Goal: Task Accomplishment & Management: Complete application form

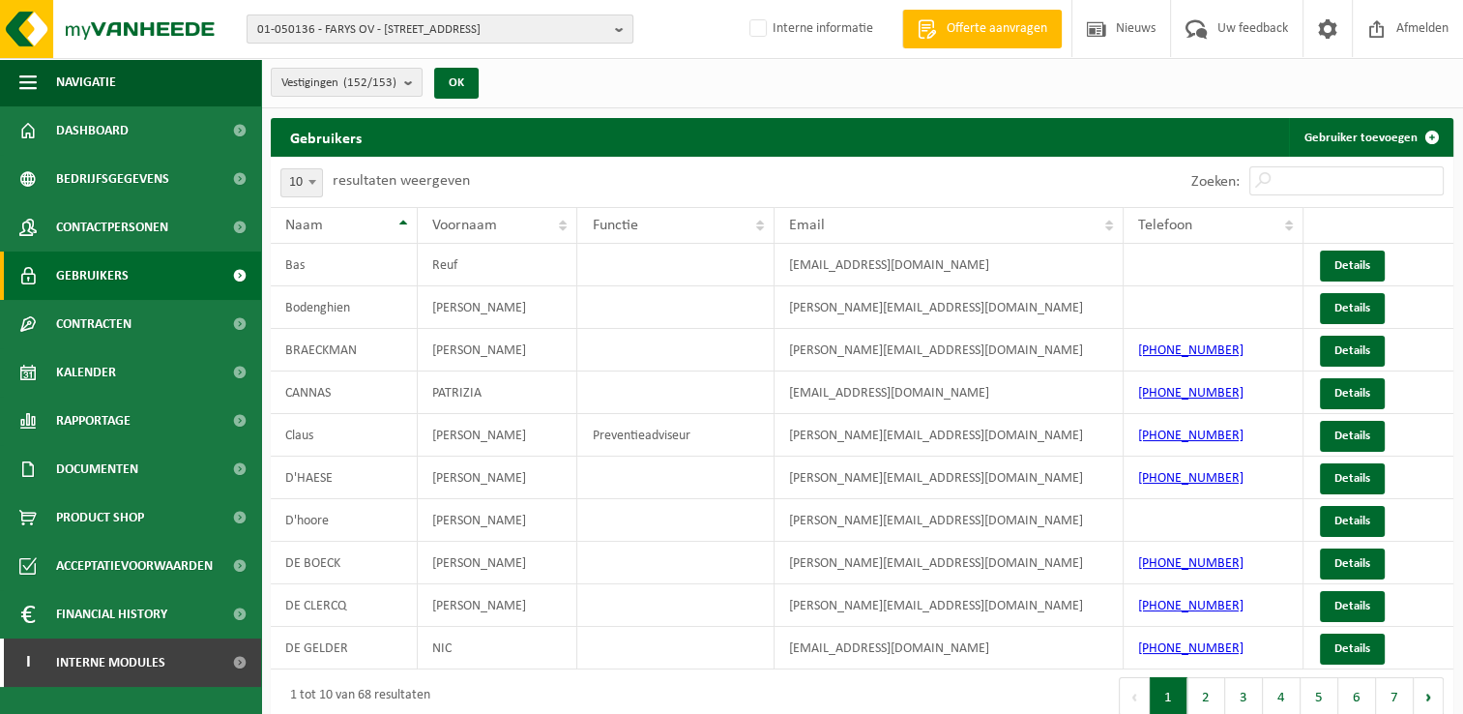
click at [332, 28] on span "01-050136 - FARYS OV - 9000 GENT, STROPSTRAAT 1" at bounding box center [432, 29] width 350 height 29
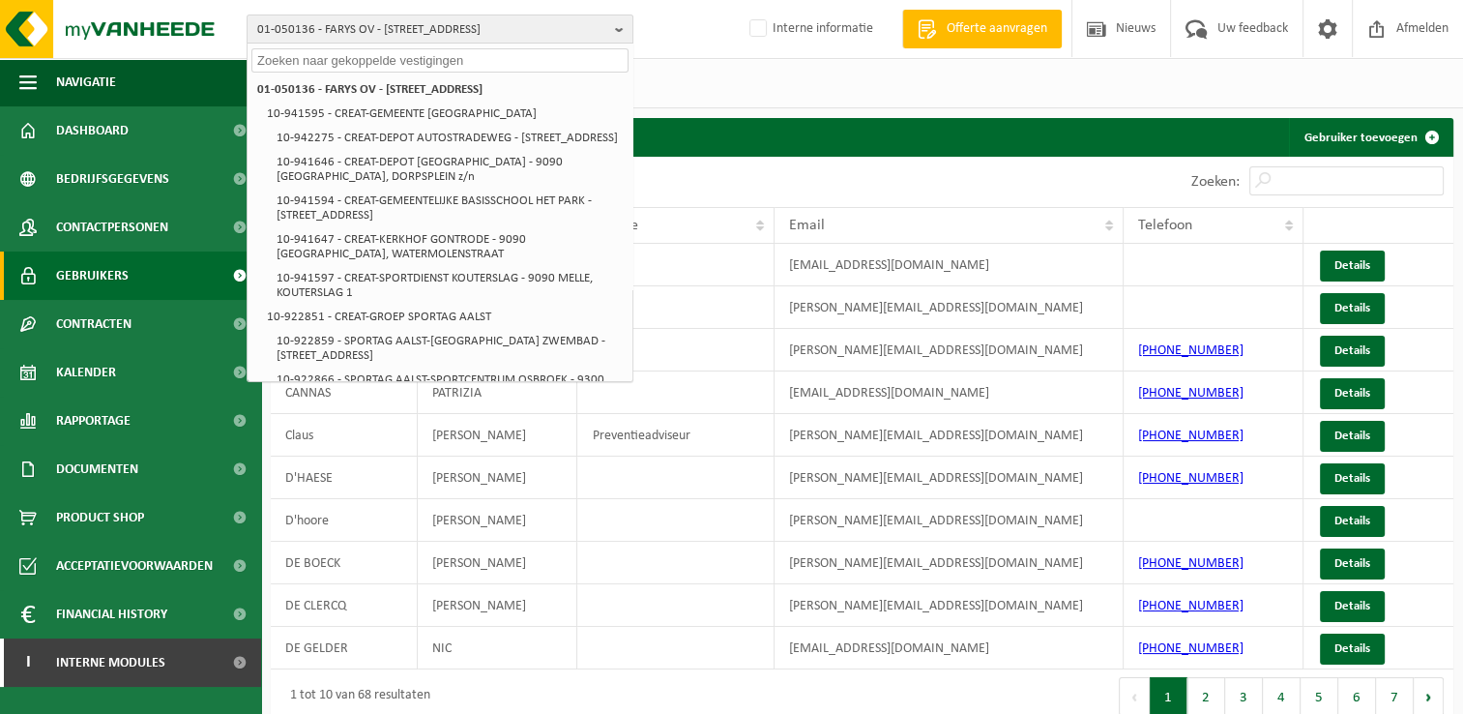
click at [259, 61] on input "text" at bounding box center [439, 60] width 377 height 24
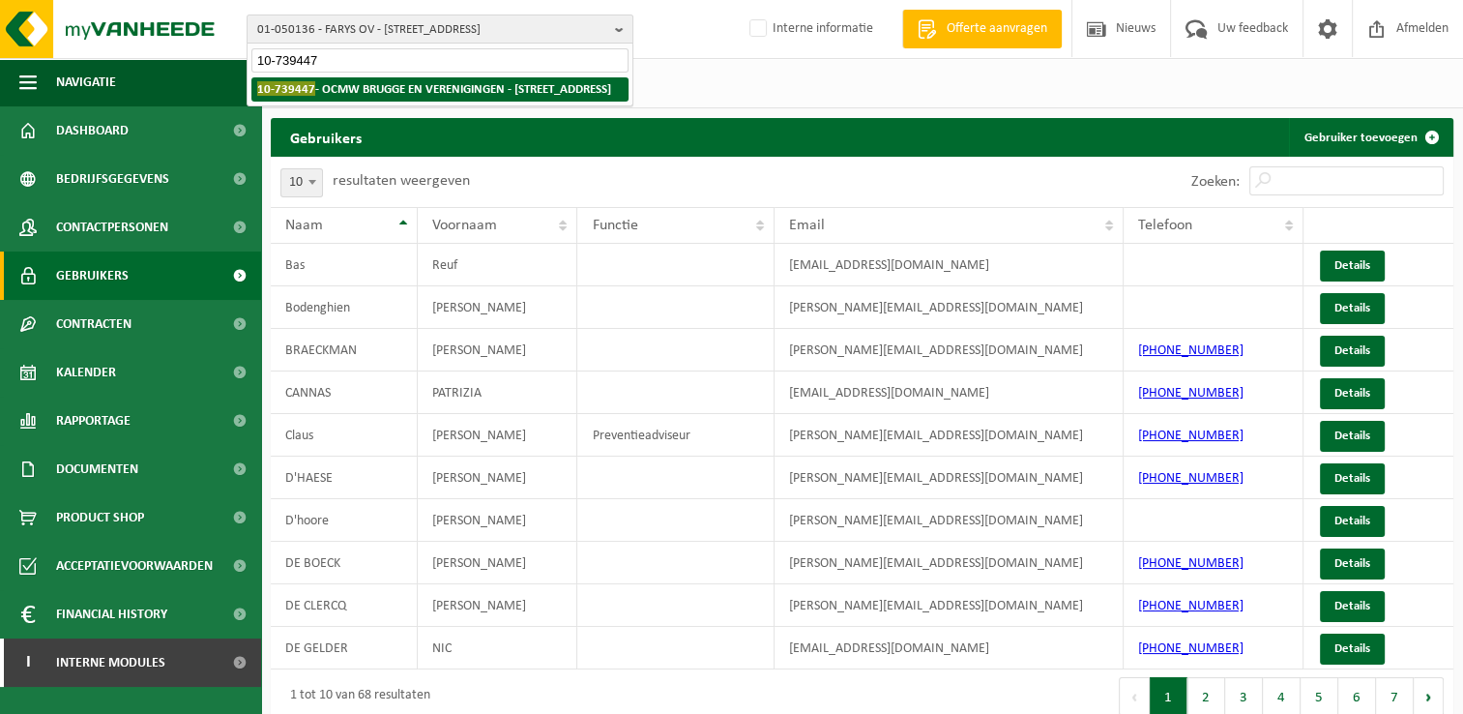
type input "10-739447"
click at [410, 87] on strong "10-739447 - OCMW BRUGGE EN VERENIGINGEN - 8000 BRUGGE, RUDDERSHOVE 4" at bounding box center [434, 88] width 354 height 15
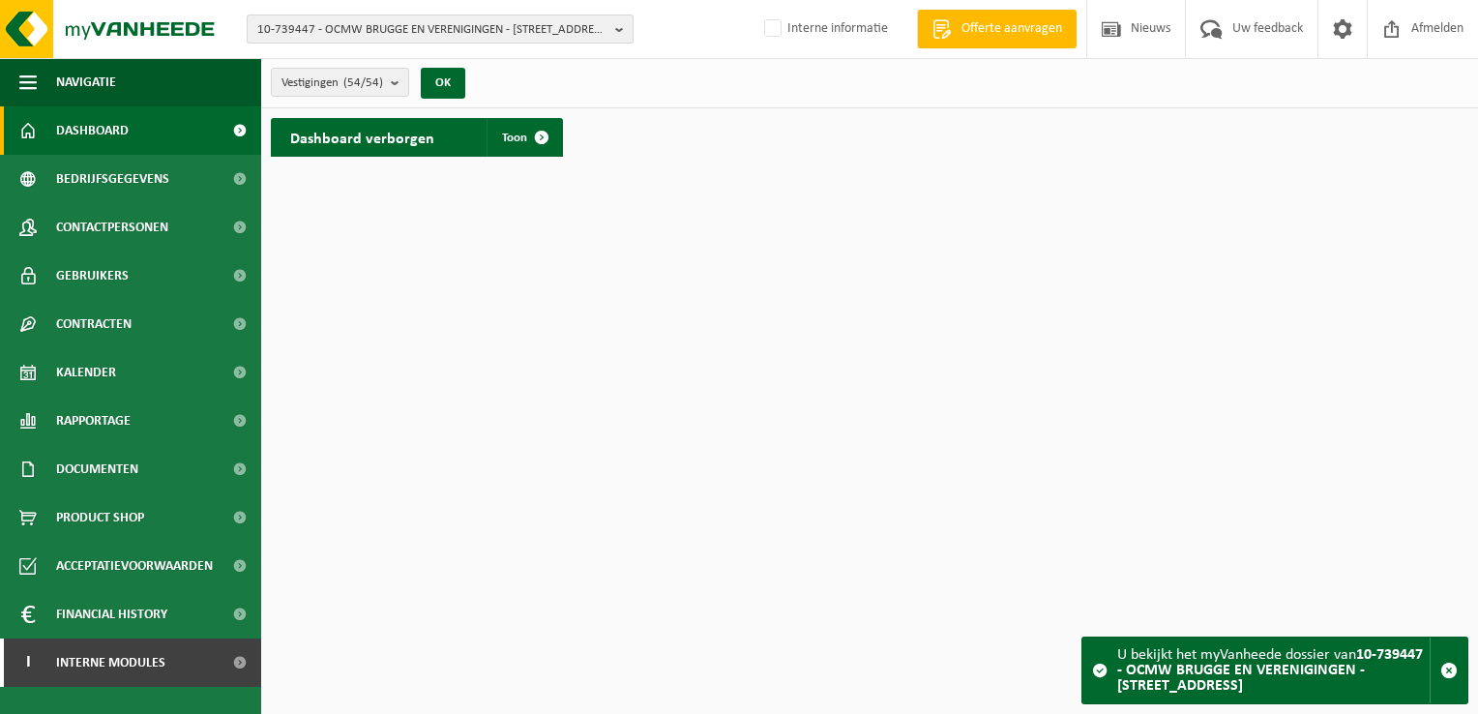
click at [427, 35] on span "10-739447 - OCMW BRUGGE EN VERENIGINGEN - [STREET_ADDRESS]" at bounding box center [432, 29] width 350 height 29
type input "10-739454"
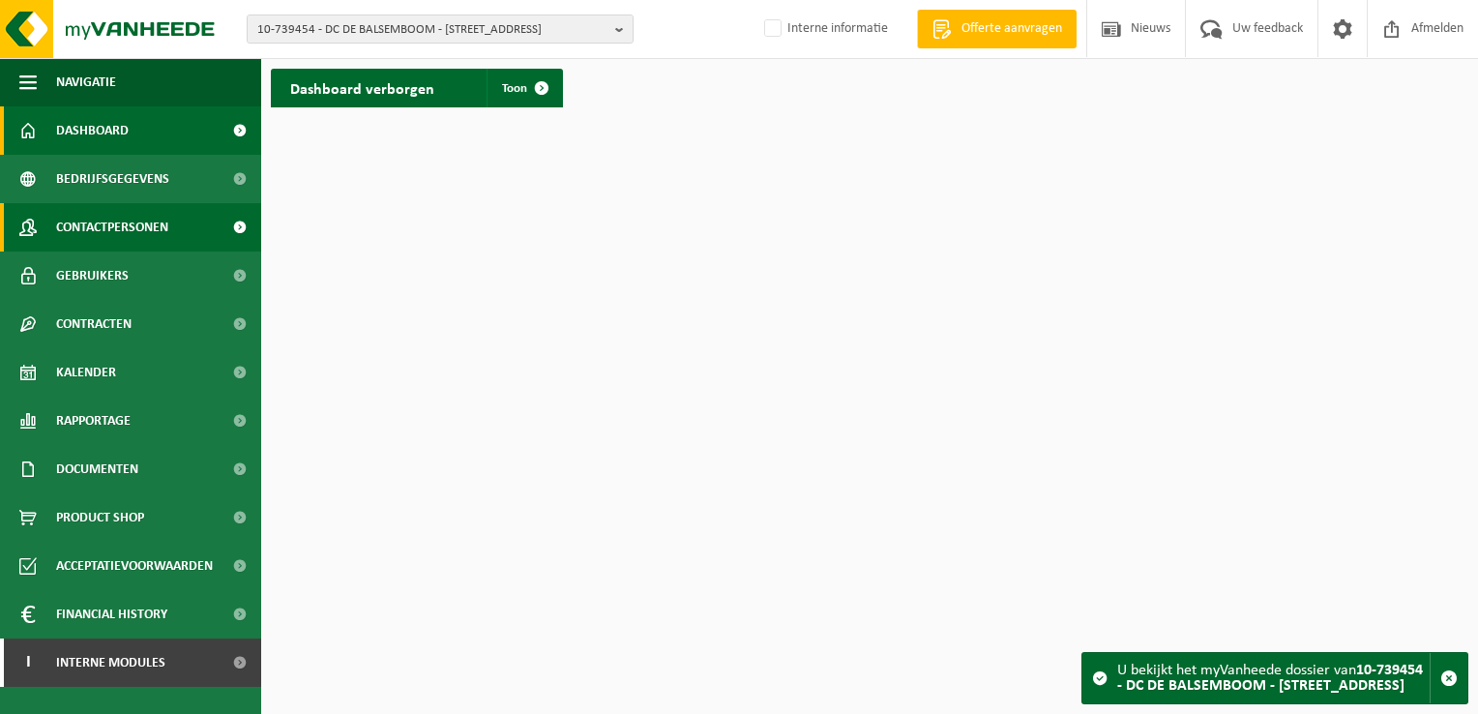
click at [172, 219] on link "Contactpersonen" at bounding box center [130, 227] width 261 height 48
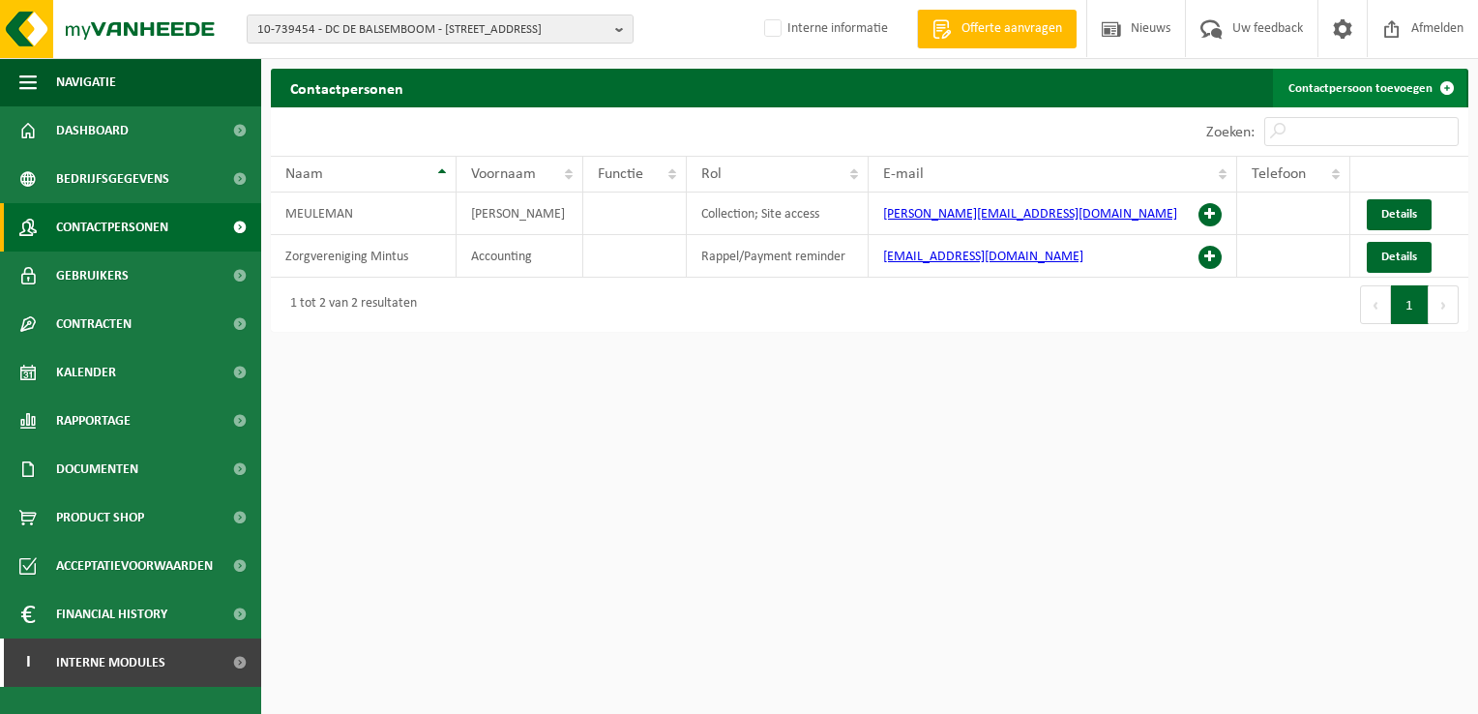
click at [1331, 92] on link "Contactpersoon toevoegen" at bounding box center [1369, 88] width 193 height 39
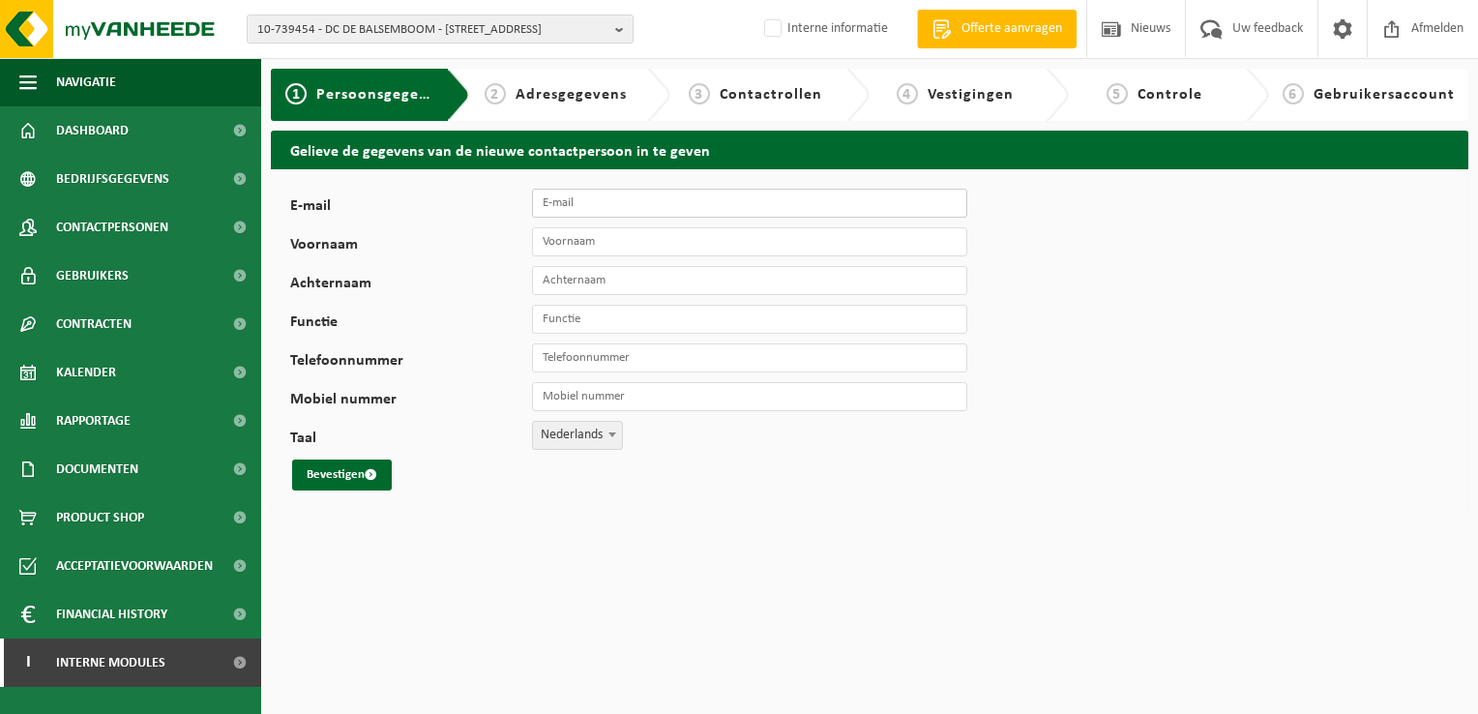
click at [586, 207] on input "E-mail" at bounding box center [749, 203] width 435 height 29
paste input "[EMAIL_ADDRESS][DOMAIN_NAME]"
type input "[EMAIL_ADDRESS][DOMAIN_NAME]"
type input "Verantwoordelijk"
type input "DC Balsemboom"
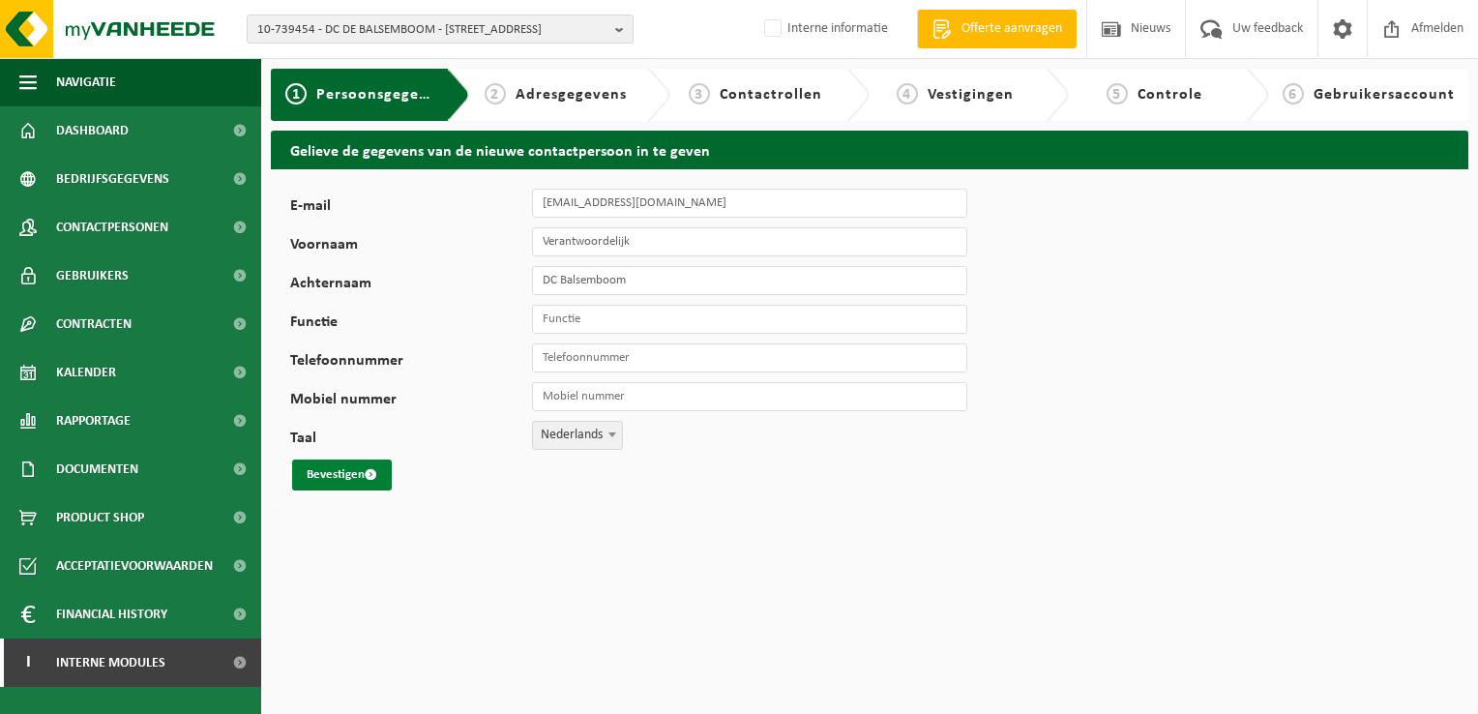
click at [336, 474] on button "Bevestigen" at bounding box center [342, 474] width 100 height 31
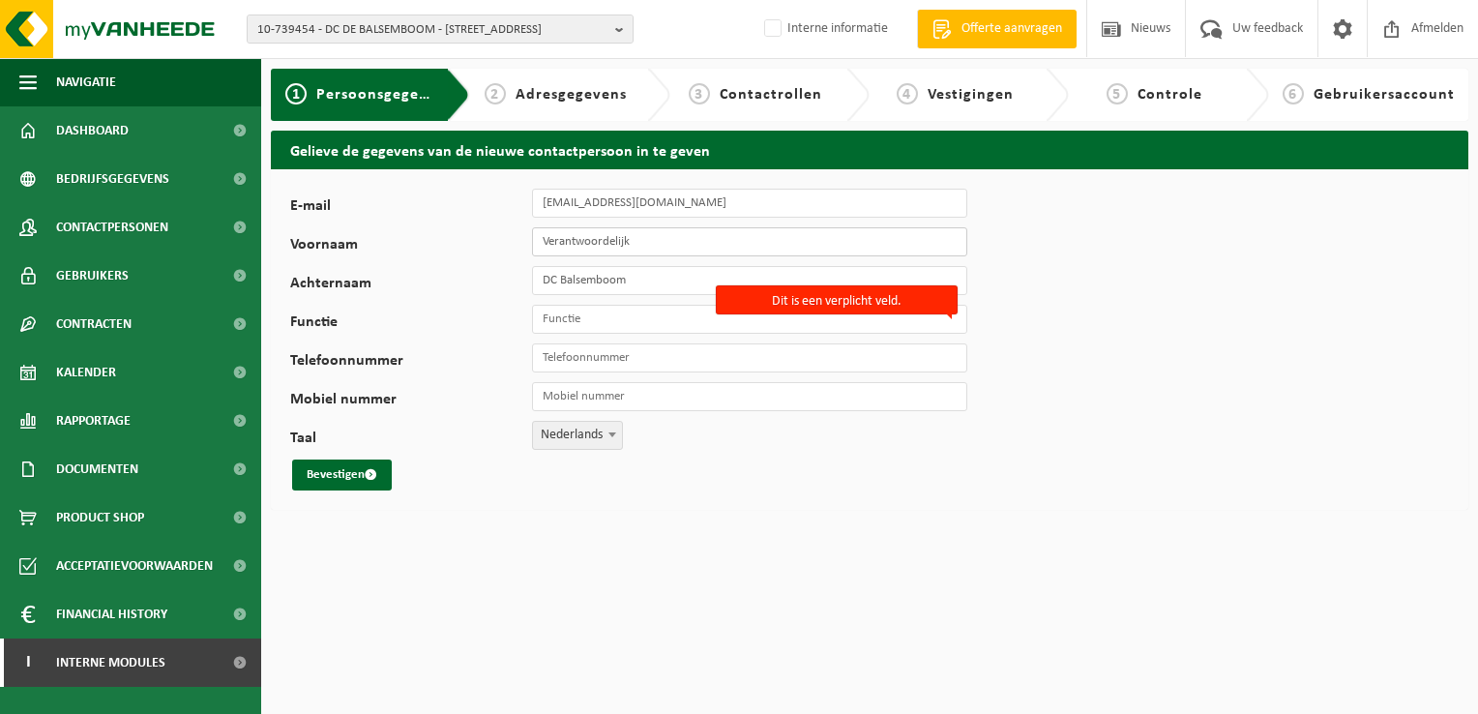
click at [658, 246] on input "Verantwoordelijk" at bounding box center [749, 241] width 435 height 29
type input "Verantwoordelijke"
click at [567, 318] on input "Functie" at bounding box center [749, 319] width 435 height 29
type input "Verantwoordelijke"
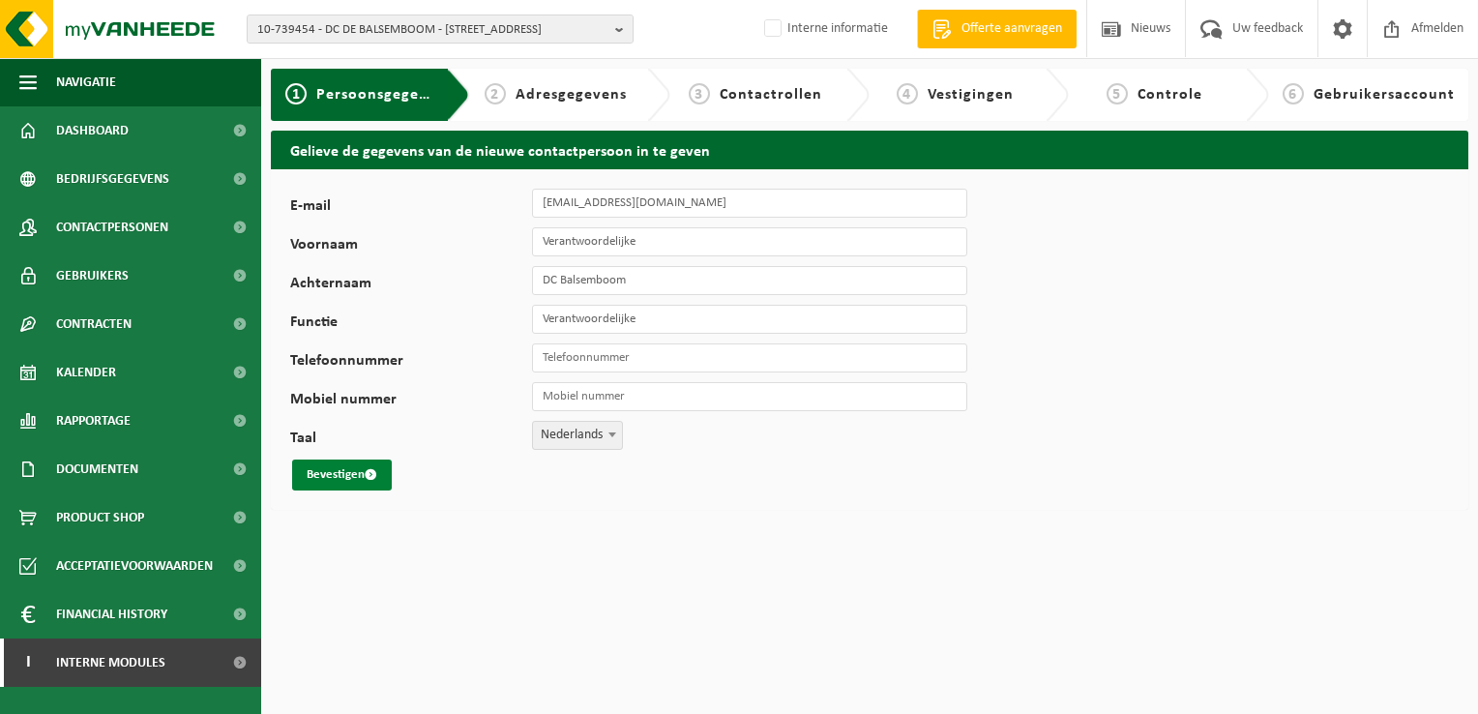
click at [330, 473] on button "Bevestigen" at bounding box center [342, 474] width 100 height 31
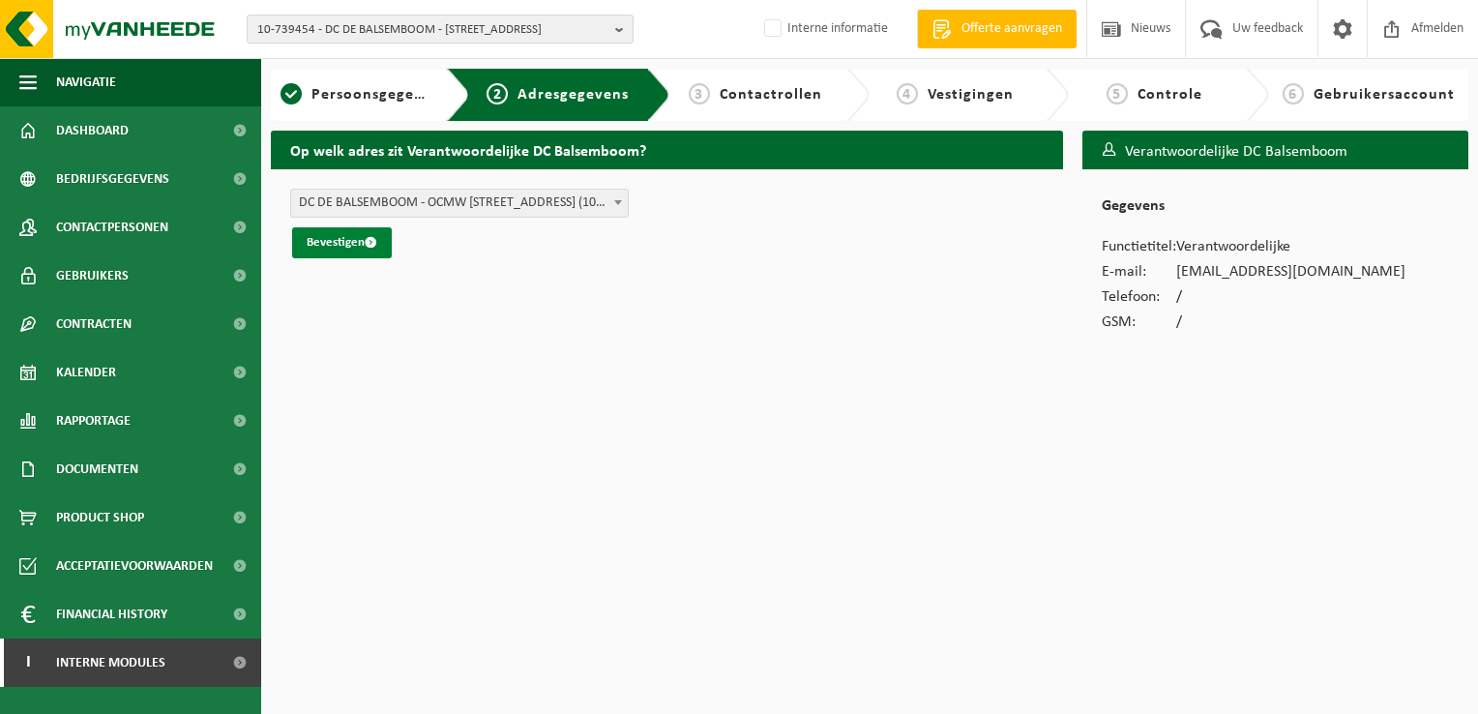
click at [332, 246] on button "Bevestigen" at bounding box center [342, 242] width 100 height 31
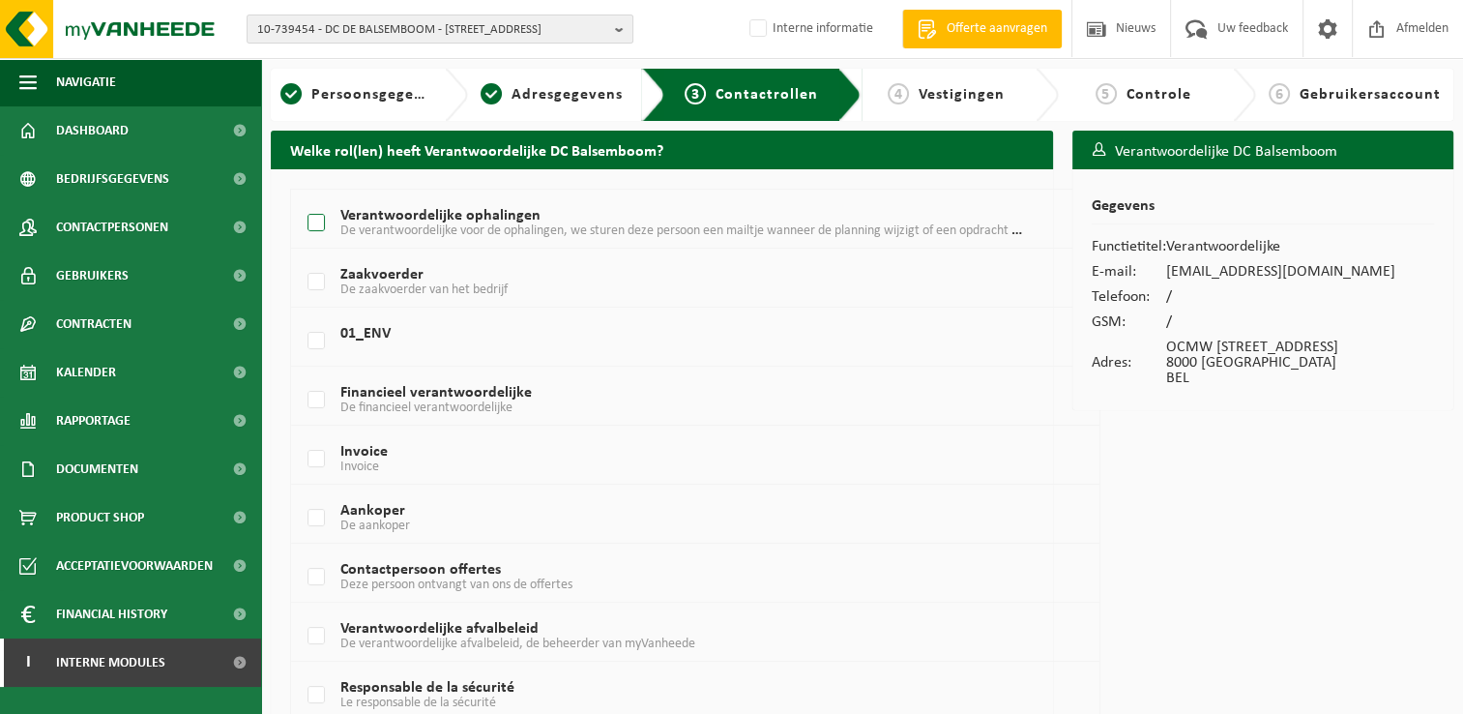
click at [320, 231] on label "Verantwoordelijke ophalingen De verantwoordelijke voor de ophalingen, we sturen…" at bounding box center [663, 223] width 719 height 29
click at [301, 199] on input "Verantwoordelijke ophalingen De verantwoordelijke voor de ophalingen, we sturen…" at bounding box center [300, 198] width 1 height 1
checkbox input "true"
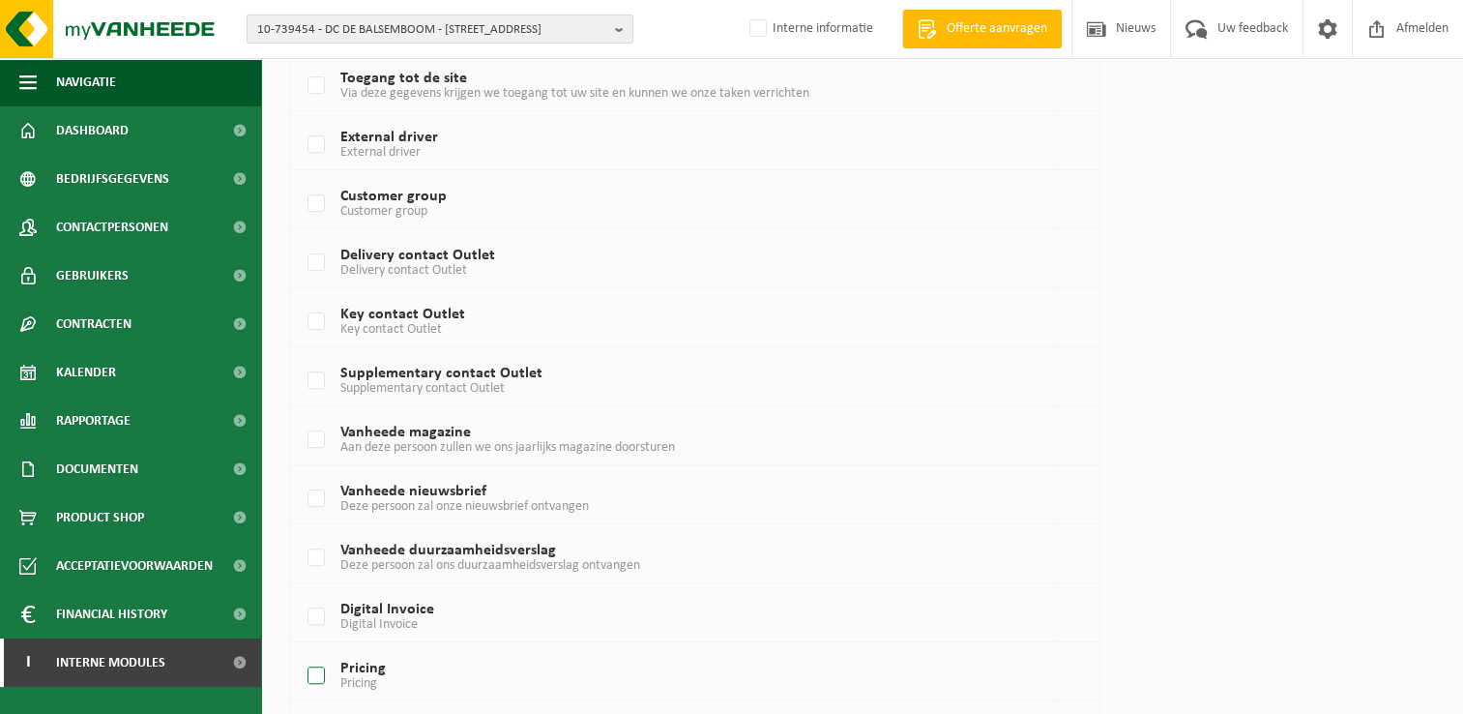
scroll to position [1200, 0]
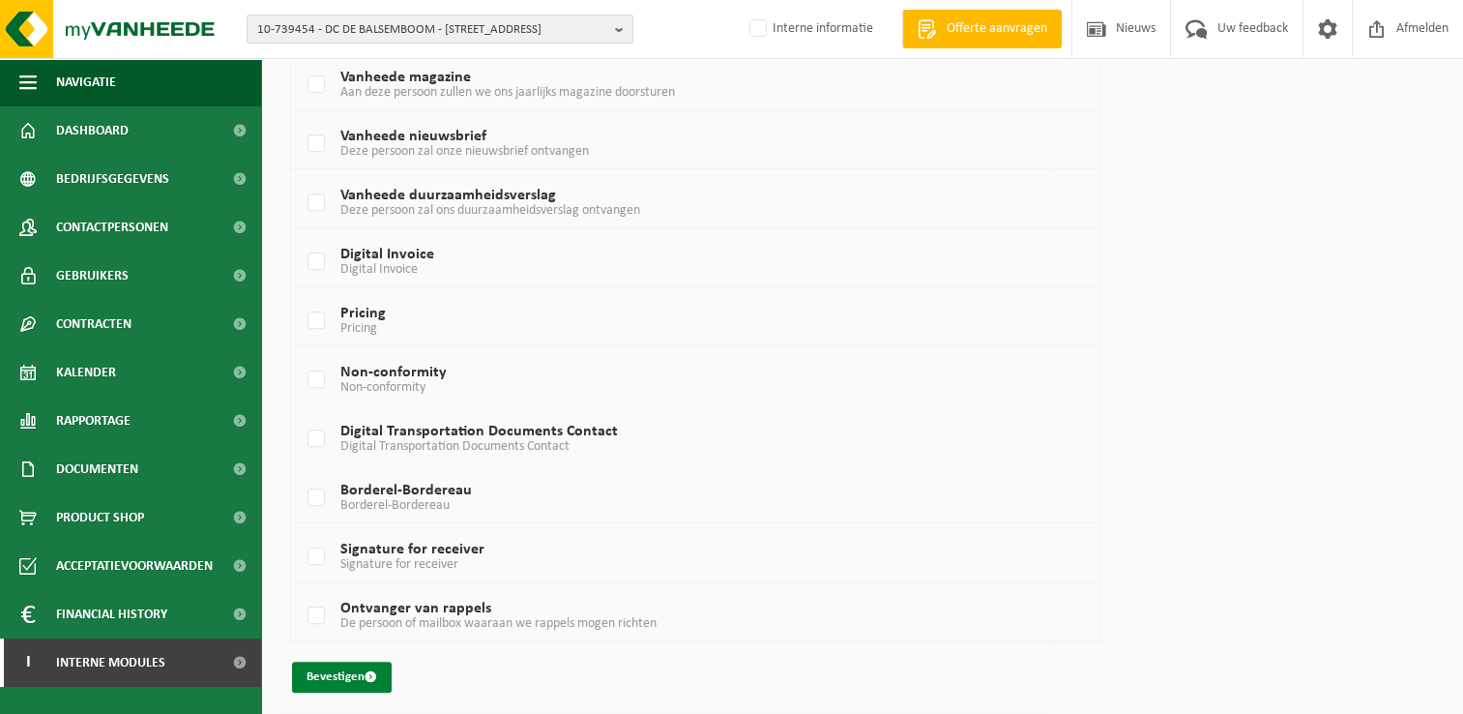
click at [360, 675] on button "Bevestigen" at bounding box center [342, 677] width 100 height 31
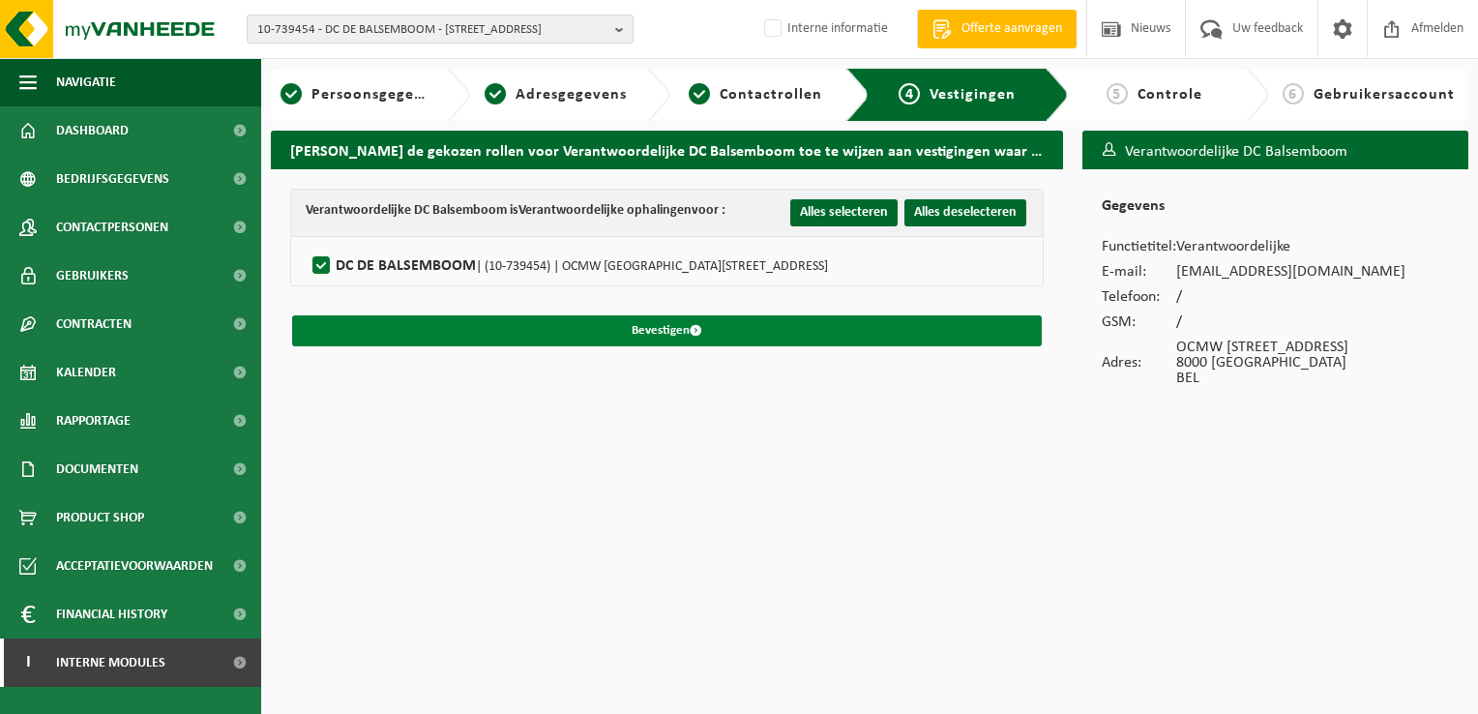
click at [660, 327] on button "Bevestigen" at bounding box center [667, 330] width 750 height 31
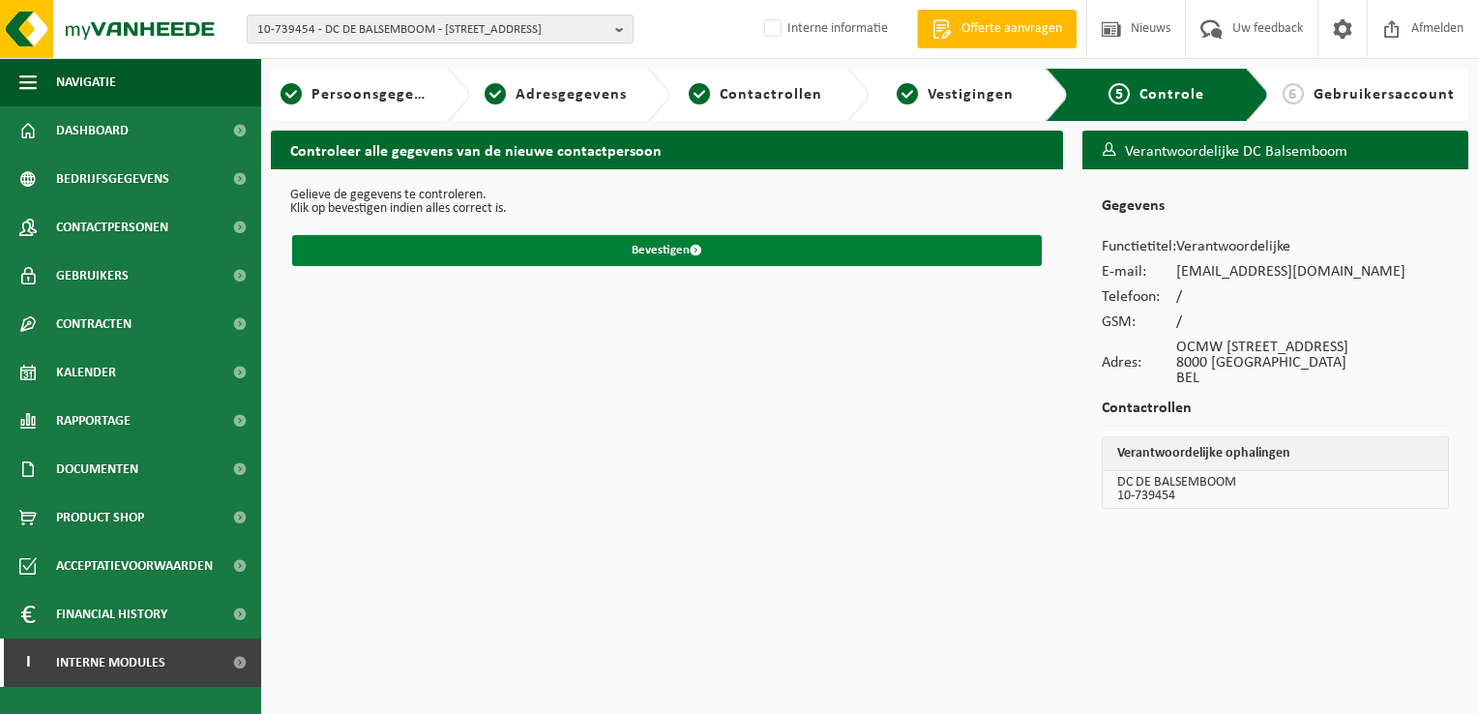
click at [692, 246] on span "submit" at bounding box center [696, 250] width 13 height 13
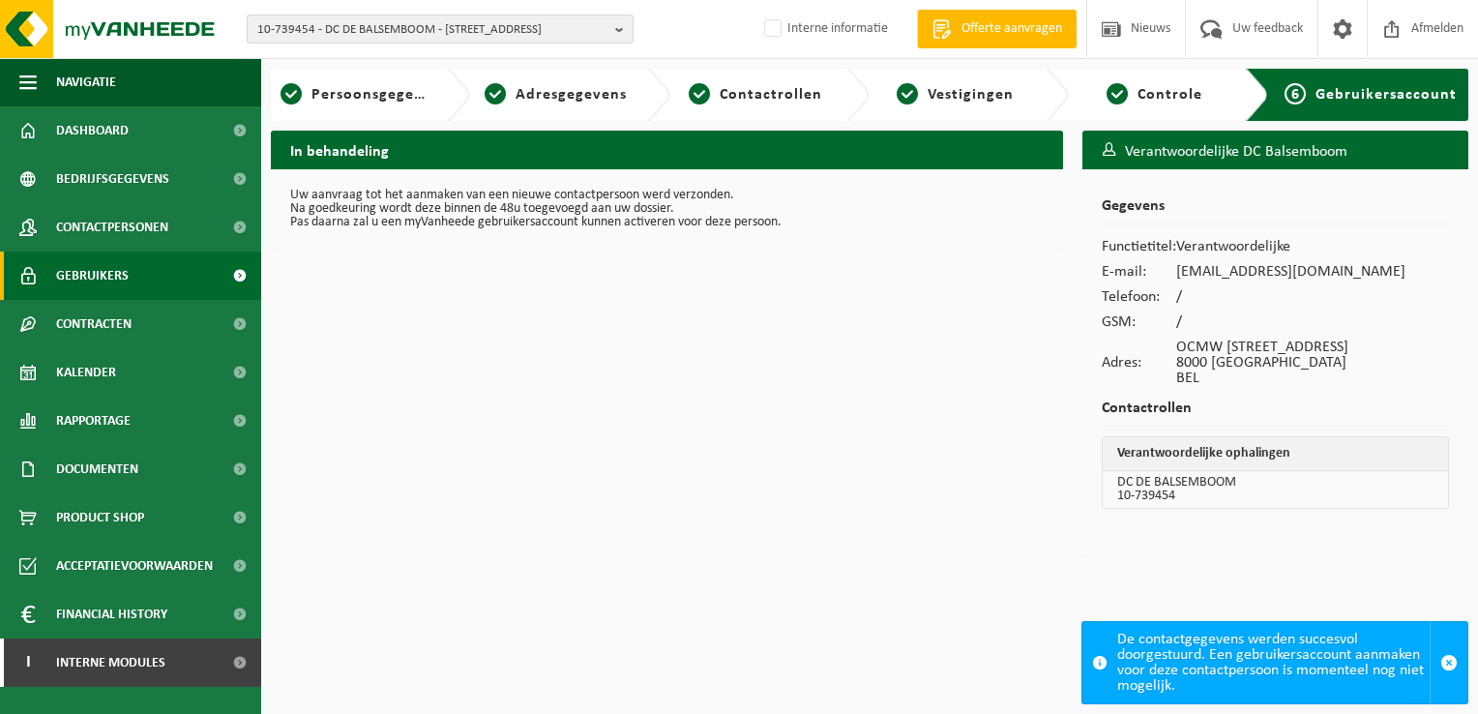
click at [108, 271] on span "Gebruikers" at bounding box center [92, 275] width 73 height 48
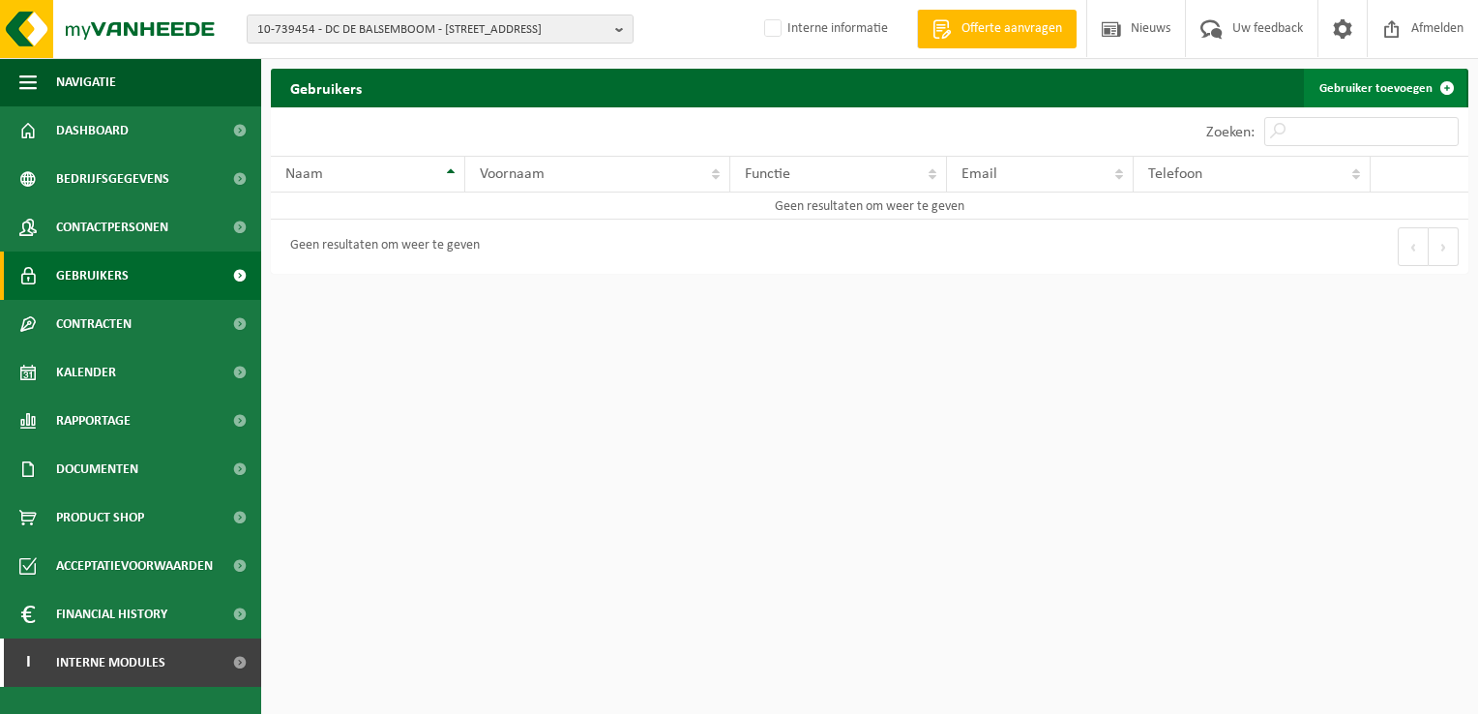
click at [1372, 94] on link "Gebruiker toevoegen" at bounding box center [1385, 88] width 162 height 39
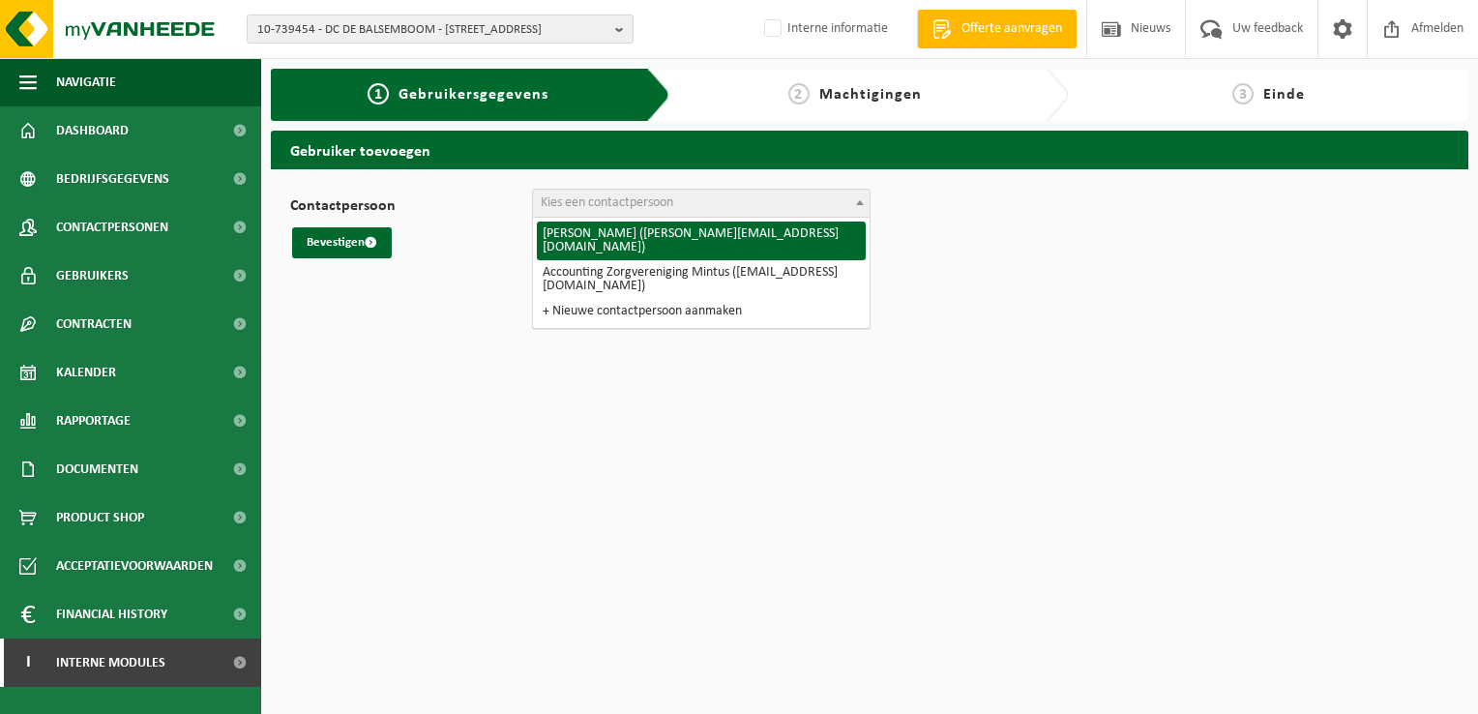
click at [695, 208] on span "Kies een contactpersoon" at bounding box center [701, 203] width 337 height 27
select select "95206"
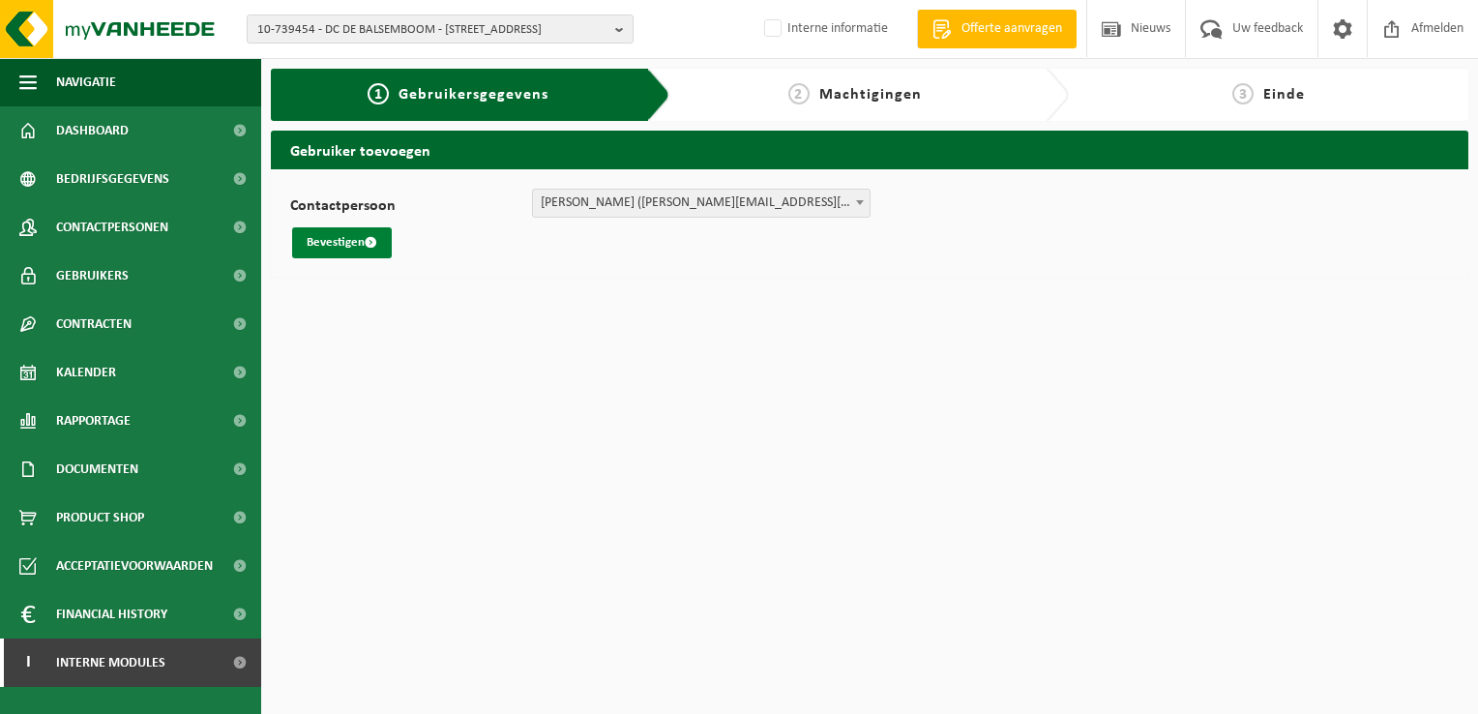
click at [340, 249] on button "Bevestigen" at bounding box center [342, 242] width 100 height 31
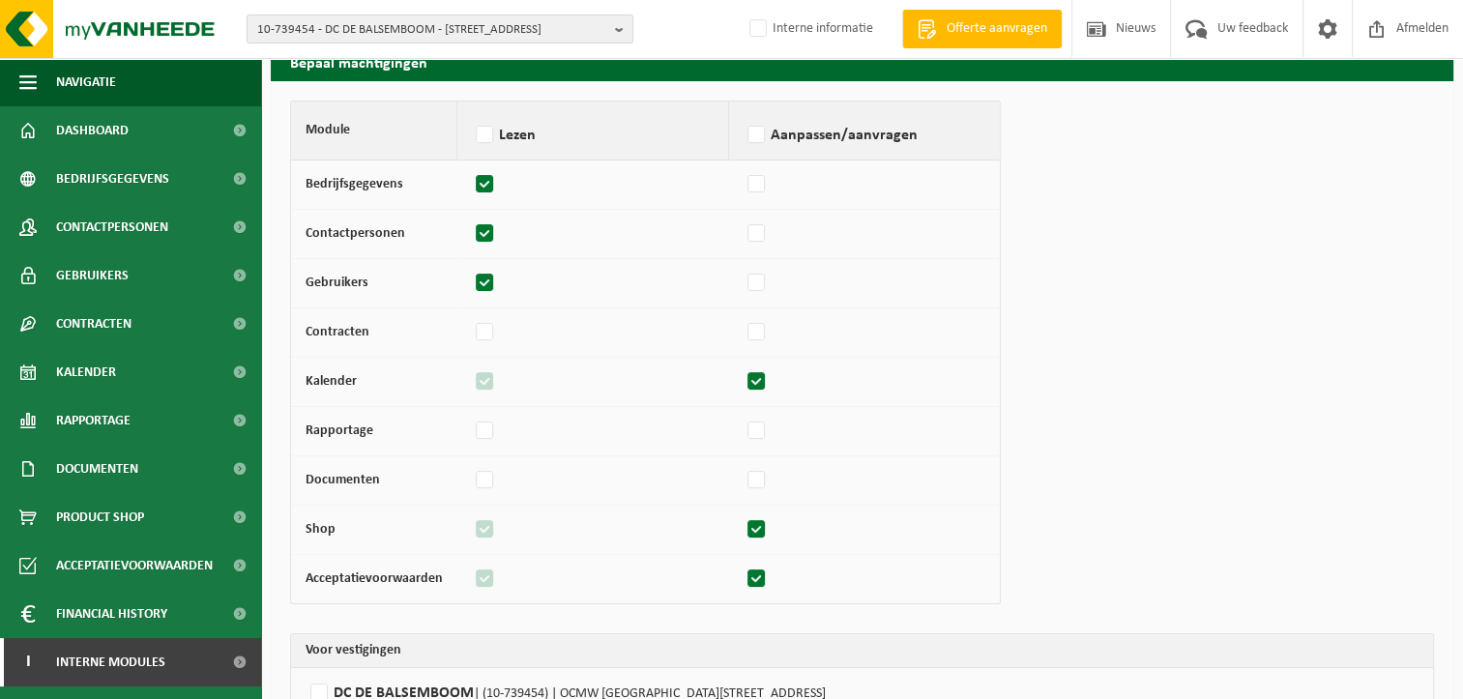
scroll to position [191, 0]
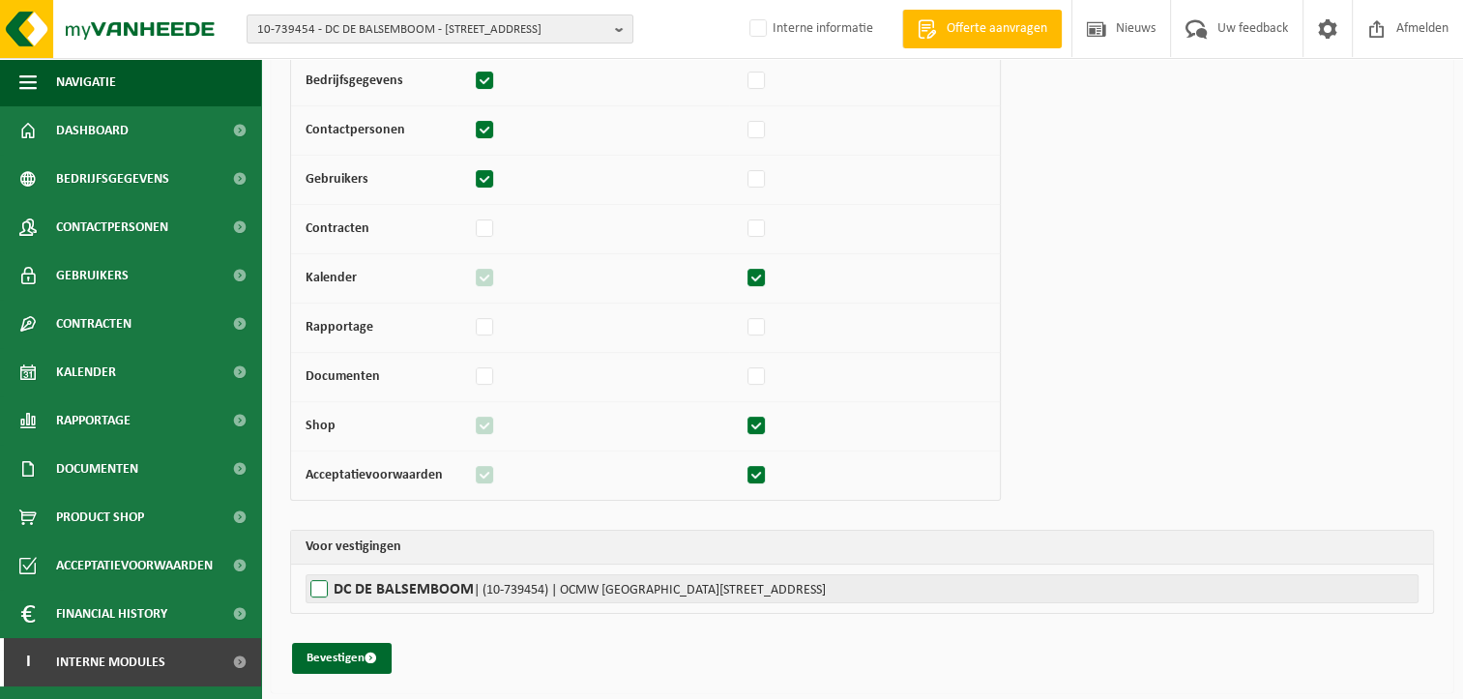
click at [338, 588] on label"] "DC DE BALSEMBOOM | (10-739454) | OCMW [GEOGRAPHIC_DATA][STREET_ADDRESS]" at bounding box center [862, 588] width 1113 height 29
click at [338, 588] on input "DC DE BALSEMBOOM | (10-739454) | OCMW [GEOGRAPHIC_DATA][STREET_ADDRESS]" at bounding box center [1037, 588] width 1463 height 29
checkbox input "true"
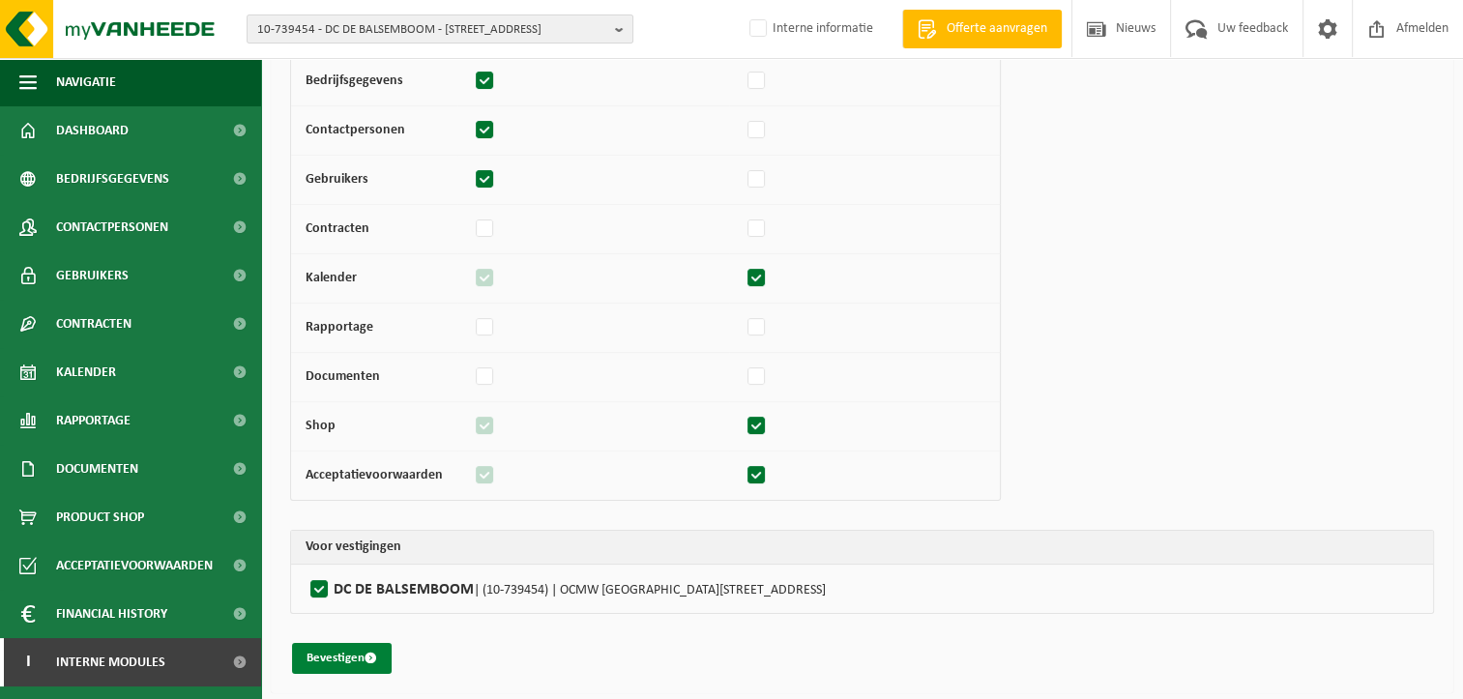
click at [339, 649] on button "Bevestigen" at bounding box center [342, 658] width 100 height 31
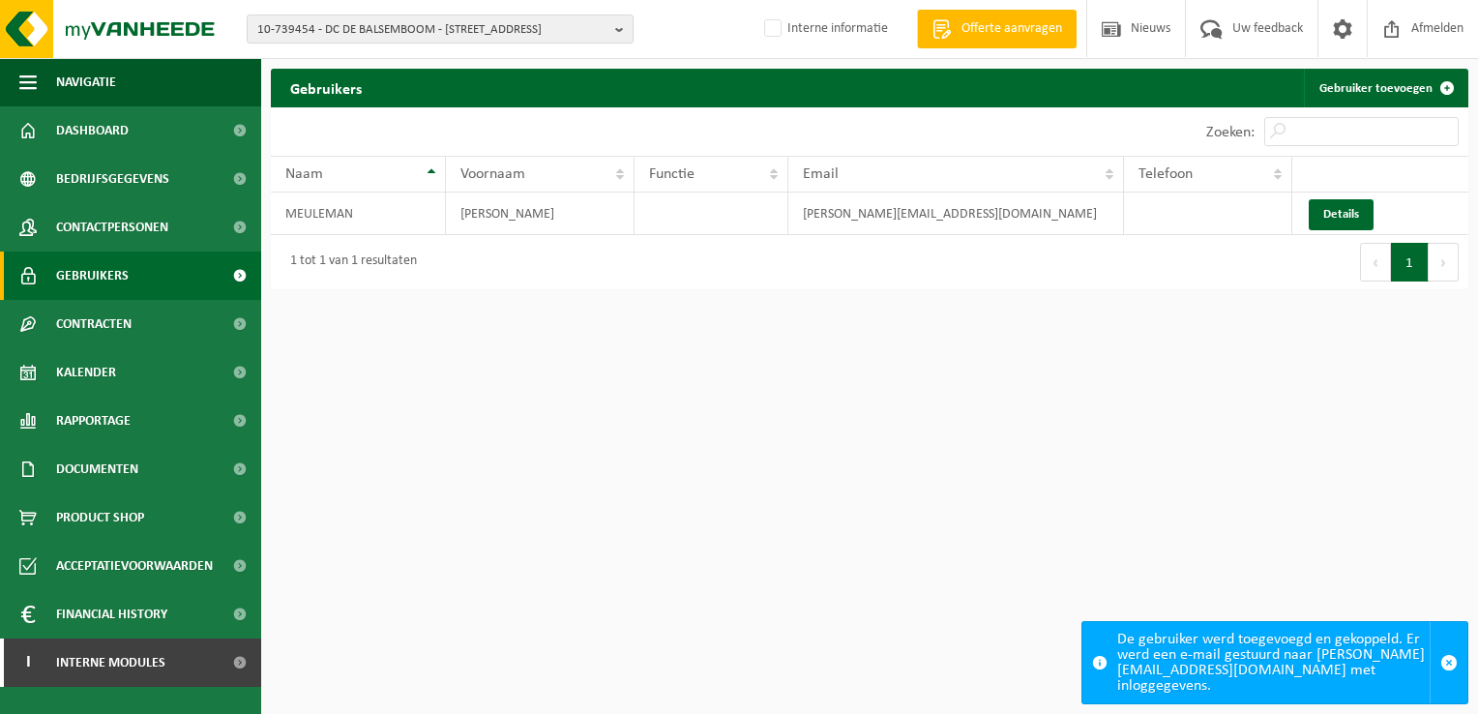
click at [114, 273] on span "Gebruikers" at bounding box center [92, 275] width 73 height 48
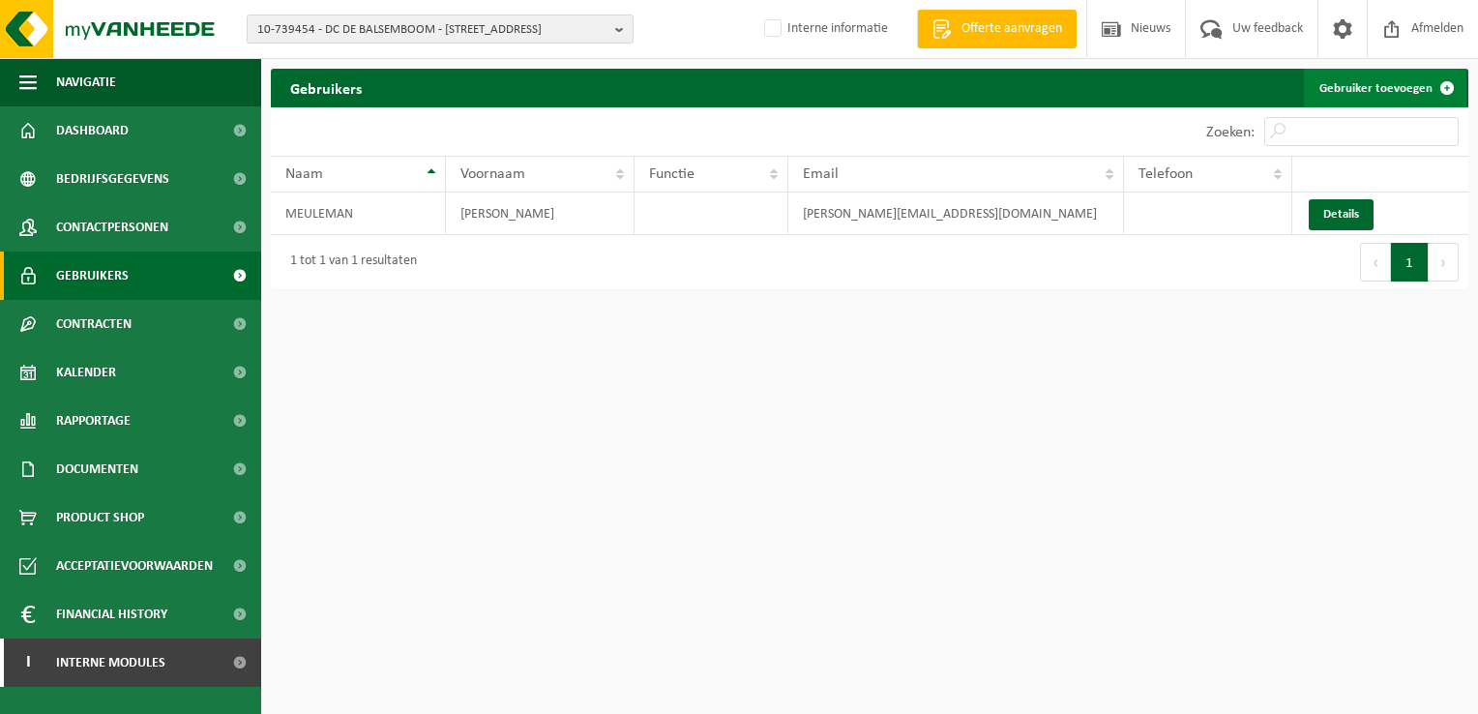
click at [1329, 91] on link "Gebruiker toevoegen" at bounding box center [1385, 88] width 162 height 39
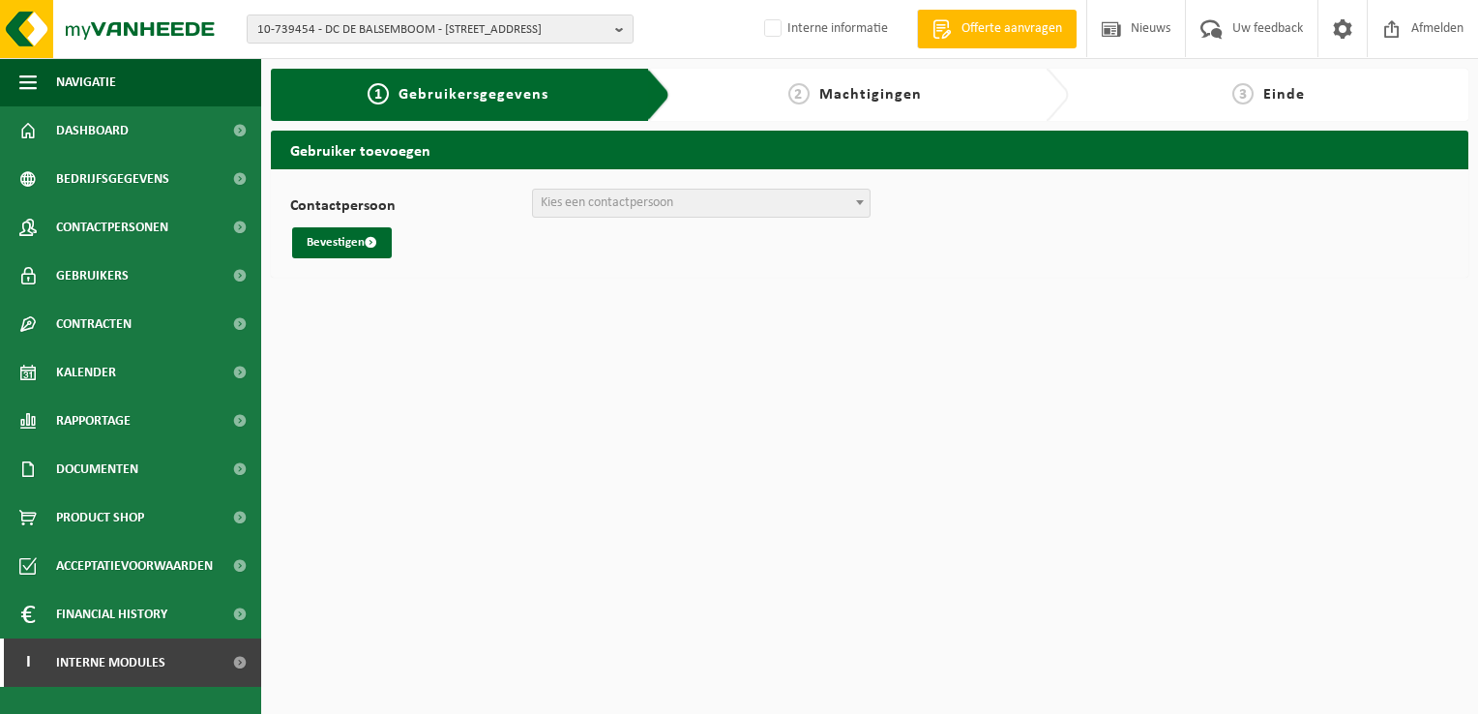
click at [787, 202] on span "Kies een contactpersoon" at bounding box center [701, 203] width 337 height 27
click at [400, 200] on label "Contactpersoon" at bounding box center [411, 207] width 242 height 19
click at [291, 190] on select "Accounting Zorgvereniging Mintus ([EMAIL_ADDRESS][DOMAIN_NAME]) + Nieuwe contac…" at bounding box center [290, 189] width 1 height 1
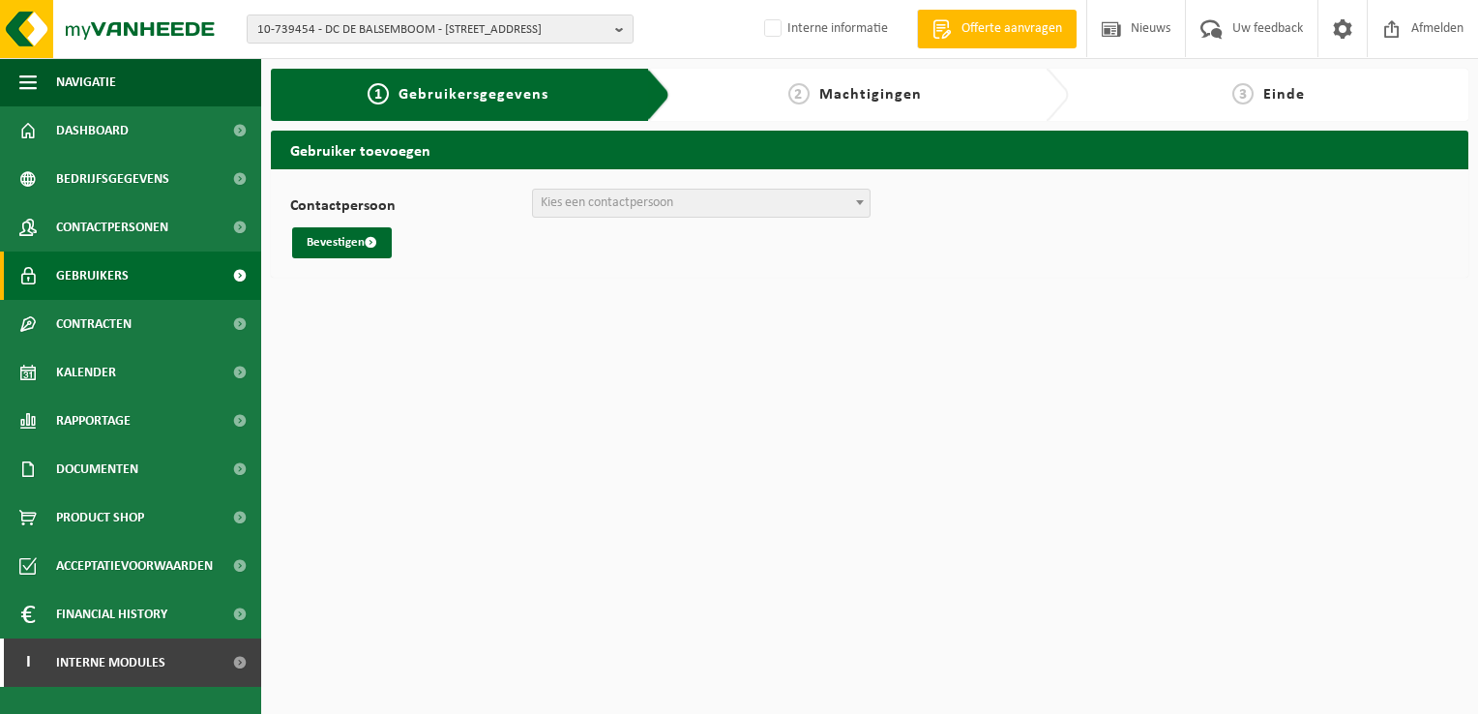
click at [126, 276] on span "Gebruikers" at bounding box center [92, 275] width 73 height 48
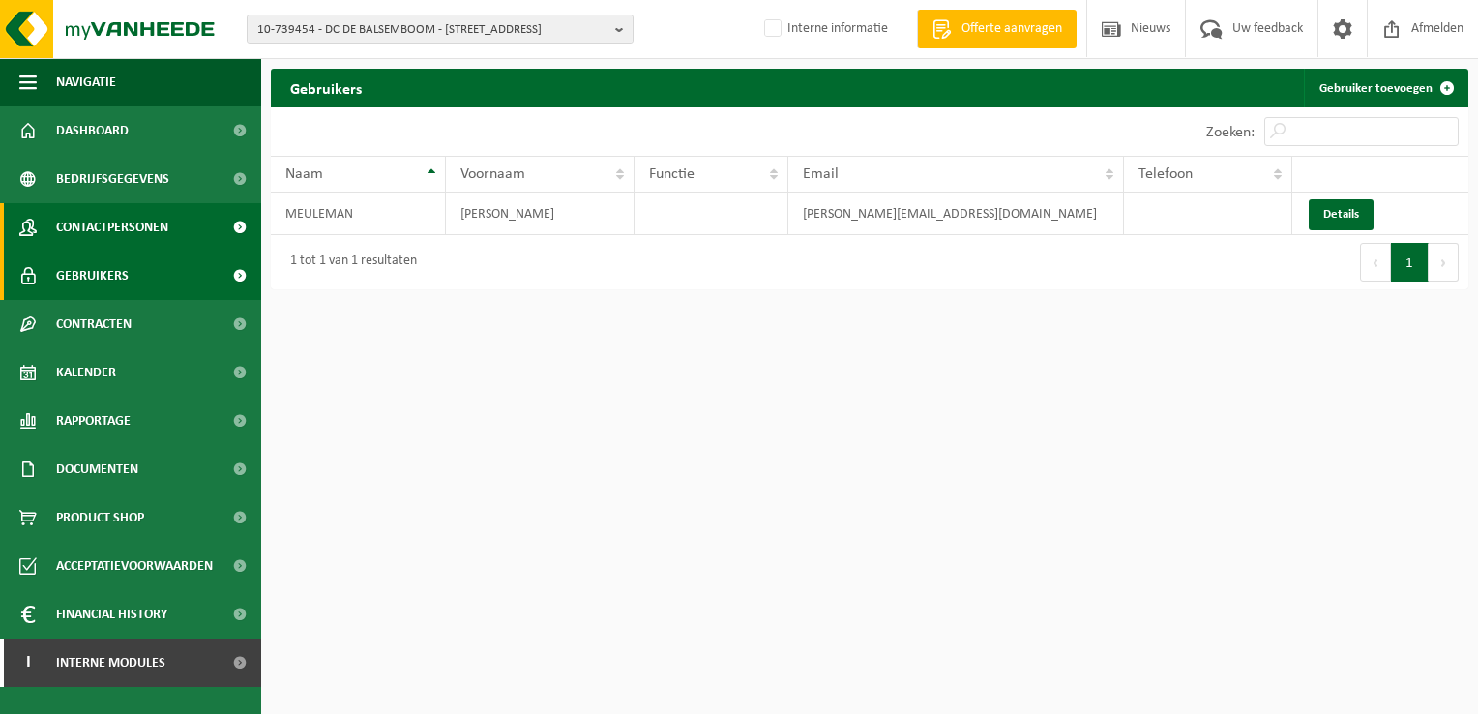
click at [115, 227] on span "Contactpersonen" at bounding box center [112, 227] width 112 height 48
